Goal: Task Accomplishment & Management: Manage account settings

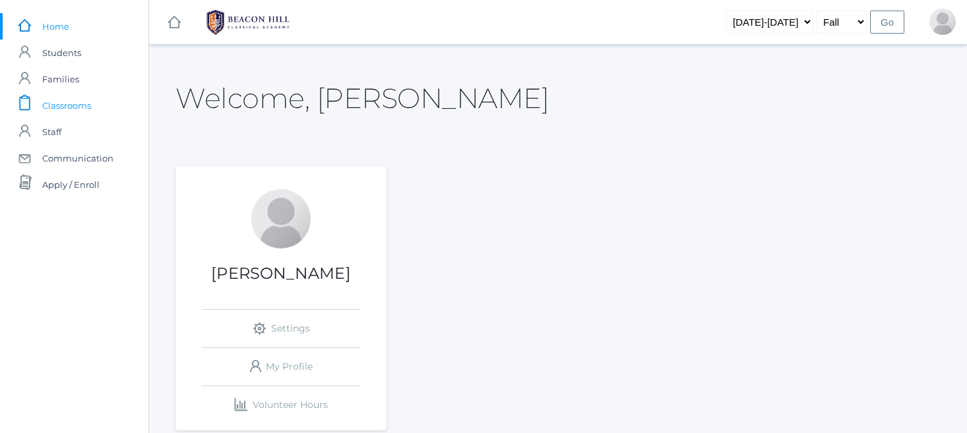
click at [82, 105] on span "Classrooms" at bounding box center [66, 105] width 49 height 26
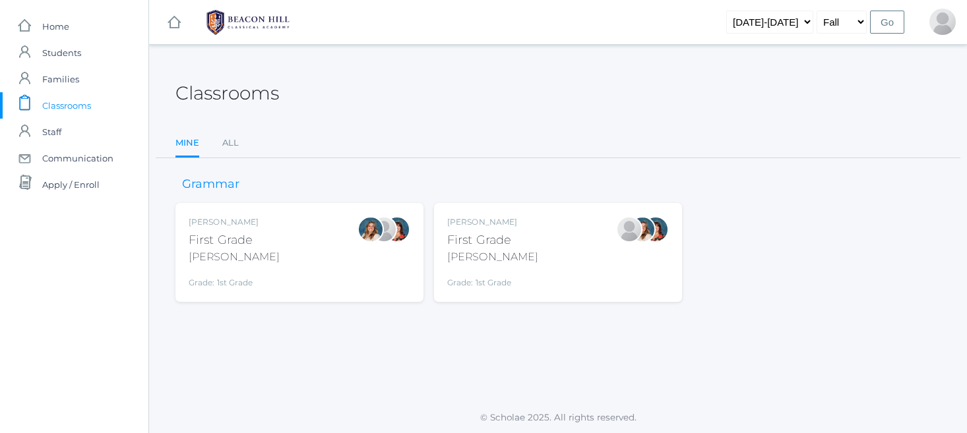
click at [501, 226] on div "[PERSON_NAME]" at bounding box center [492, 222] width 91 height 12
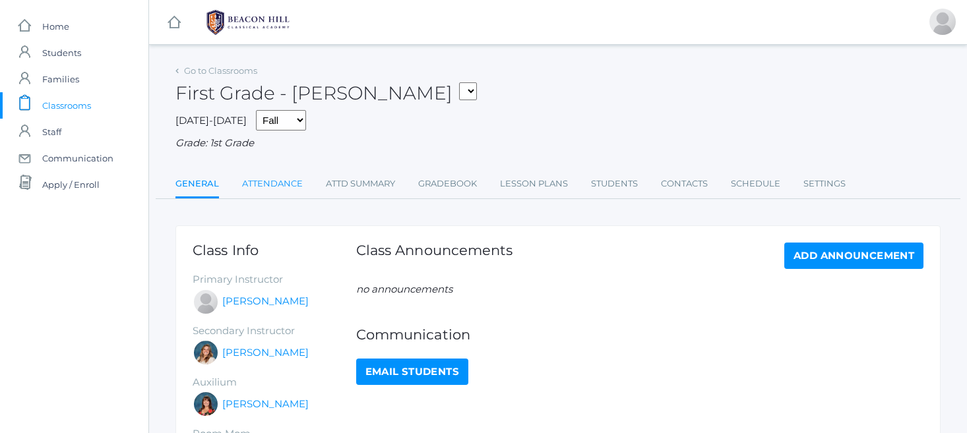
click at [270, 178] on link "Attendance" at bounding box center [272, 184] width 61 height 26
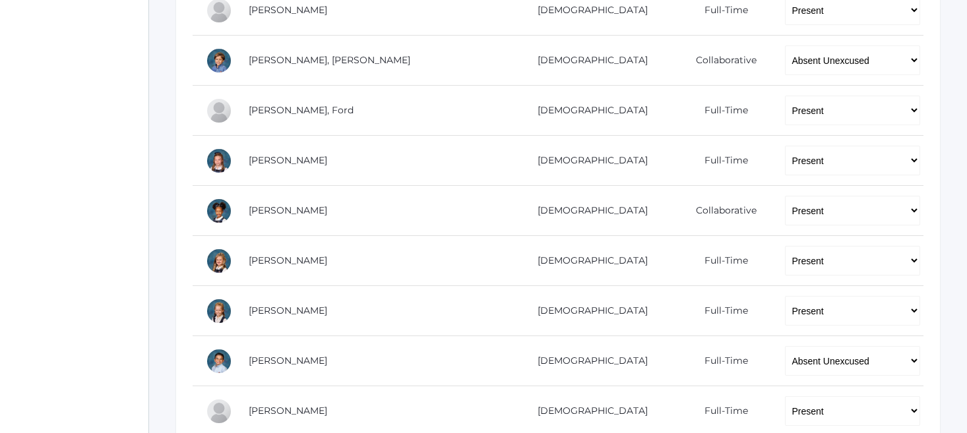
scroll to position [542, 0]
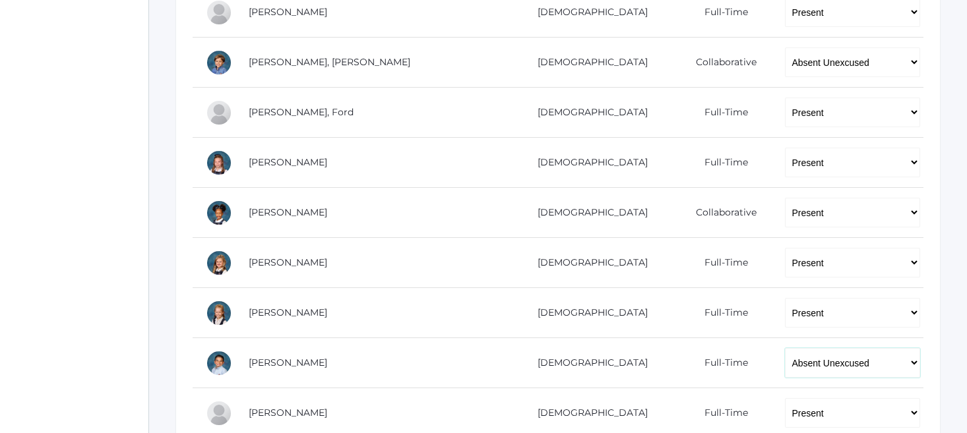
select select "TU"
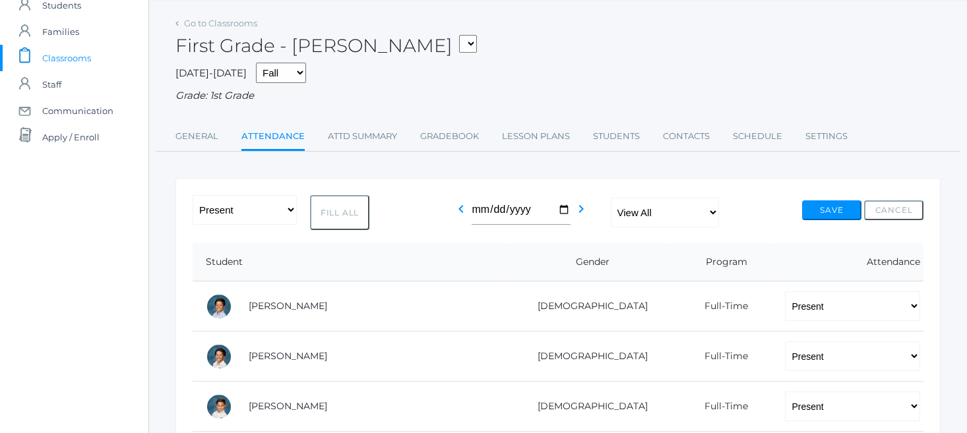
scroll to position [36, 0]
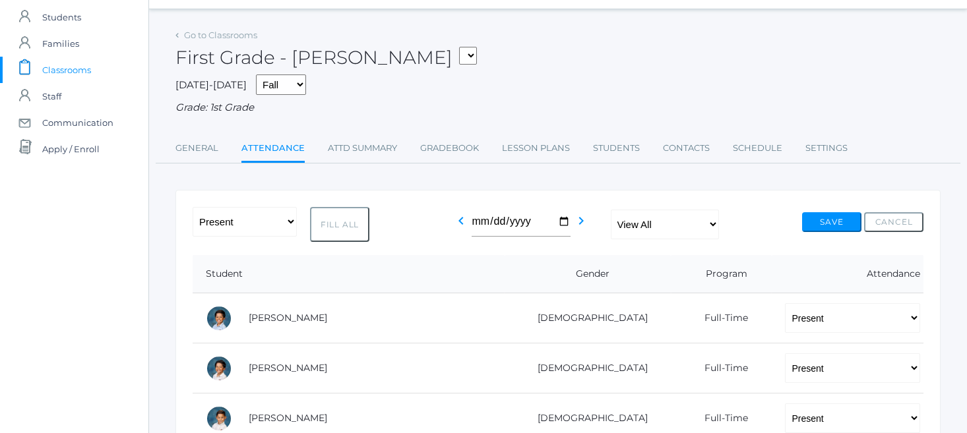
click at [838, 216] on button "Save" at bounding box center [831, 222] width 59 height 20
